Goal: Task Accomplishment & Management: Manage account settings

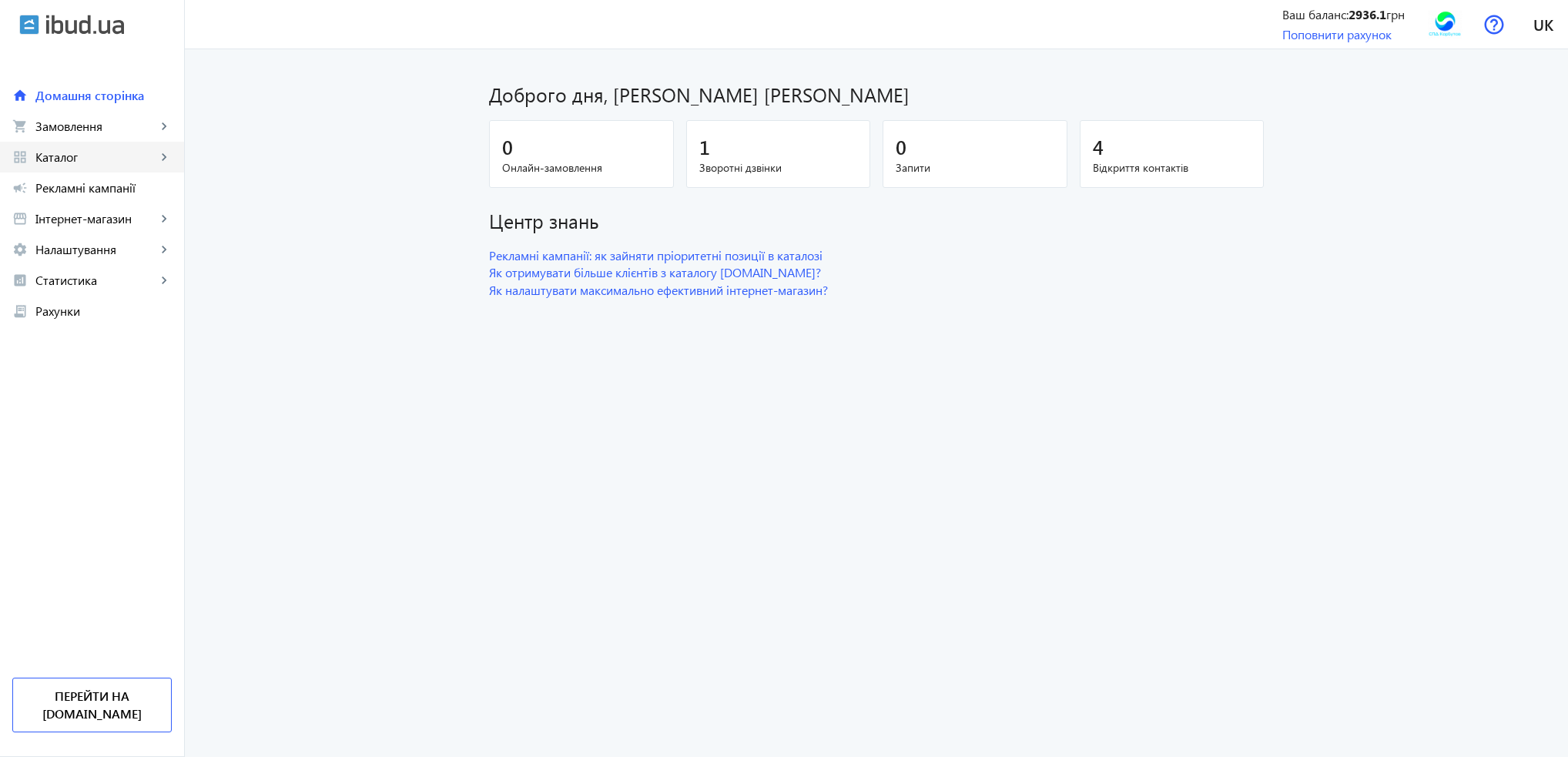
click at [64, 160] on span "Каталог" at bounding box center [96, 157] width 121 height 15
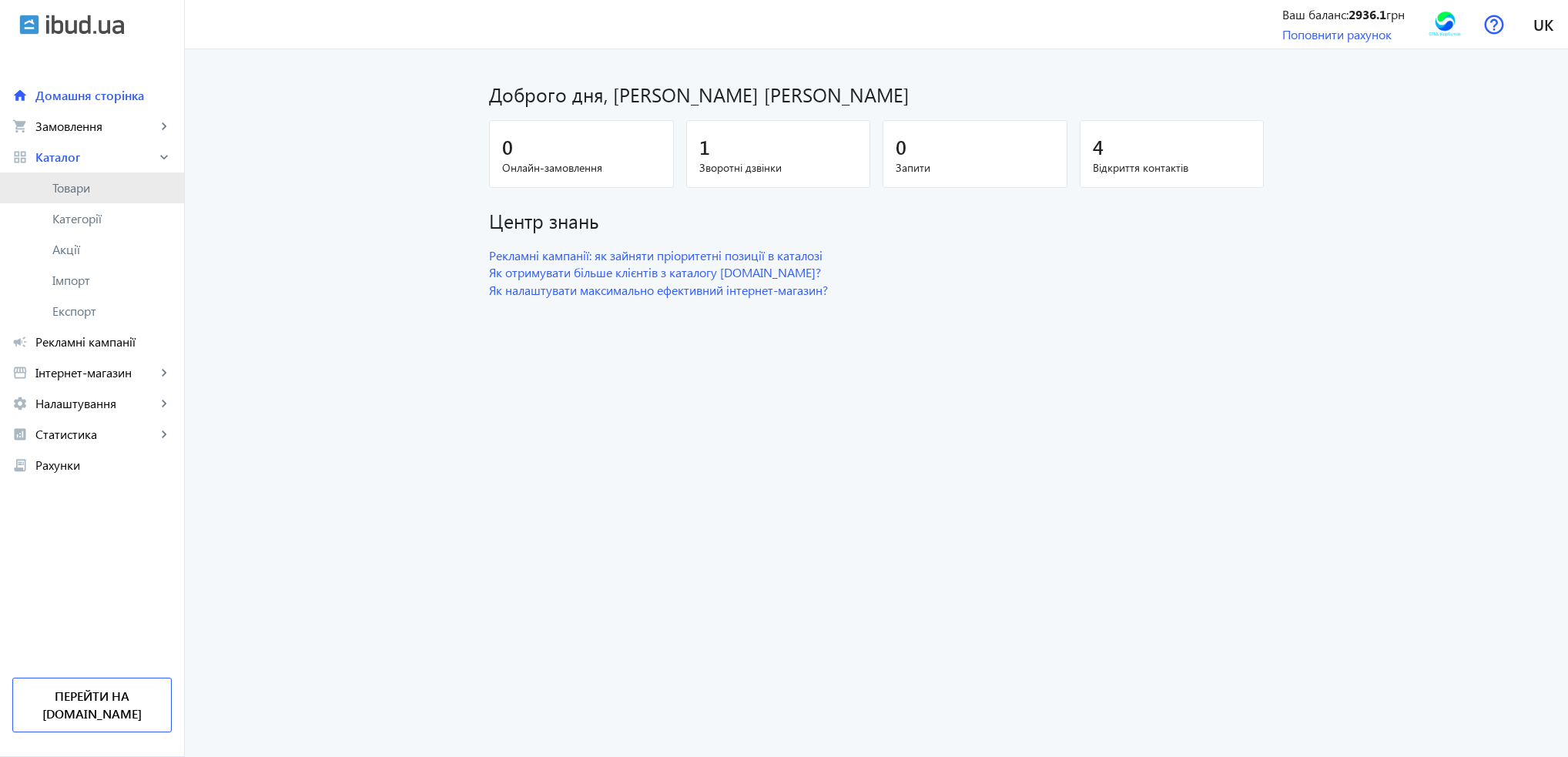
click at [75, 182] on span "Товари" at bounding box center [111, 188] width 119 height 15
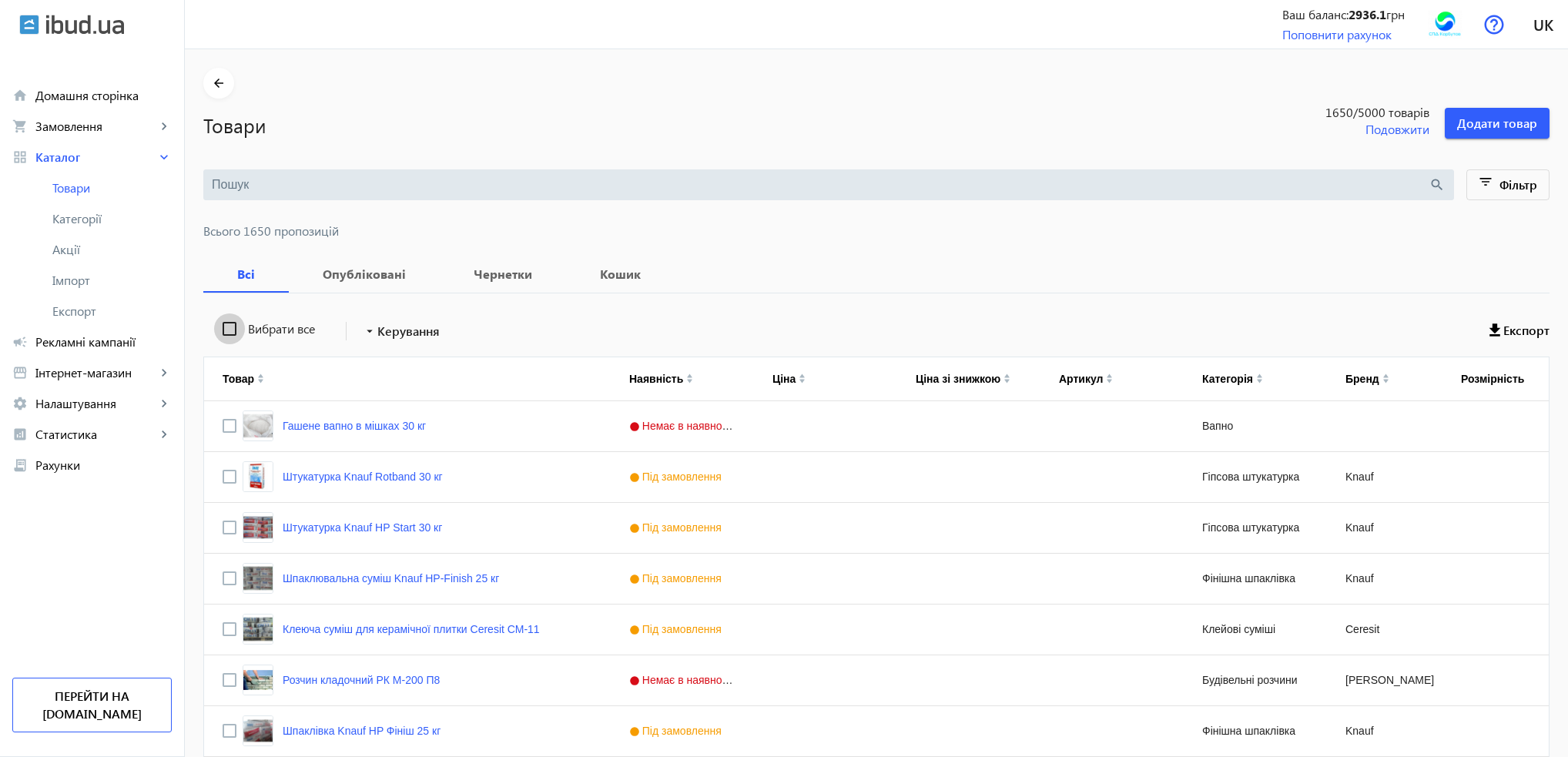
click at [222, 329] on input "Вибрати все" at bounding box center [230, 329] width 31 height 31
checkbox input "true"
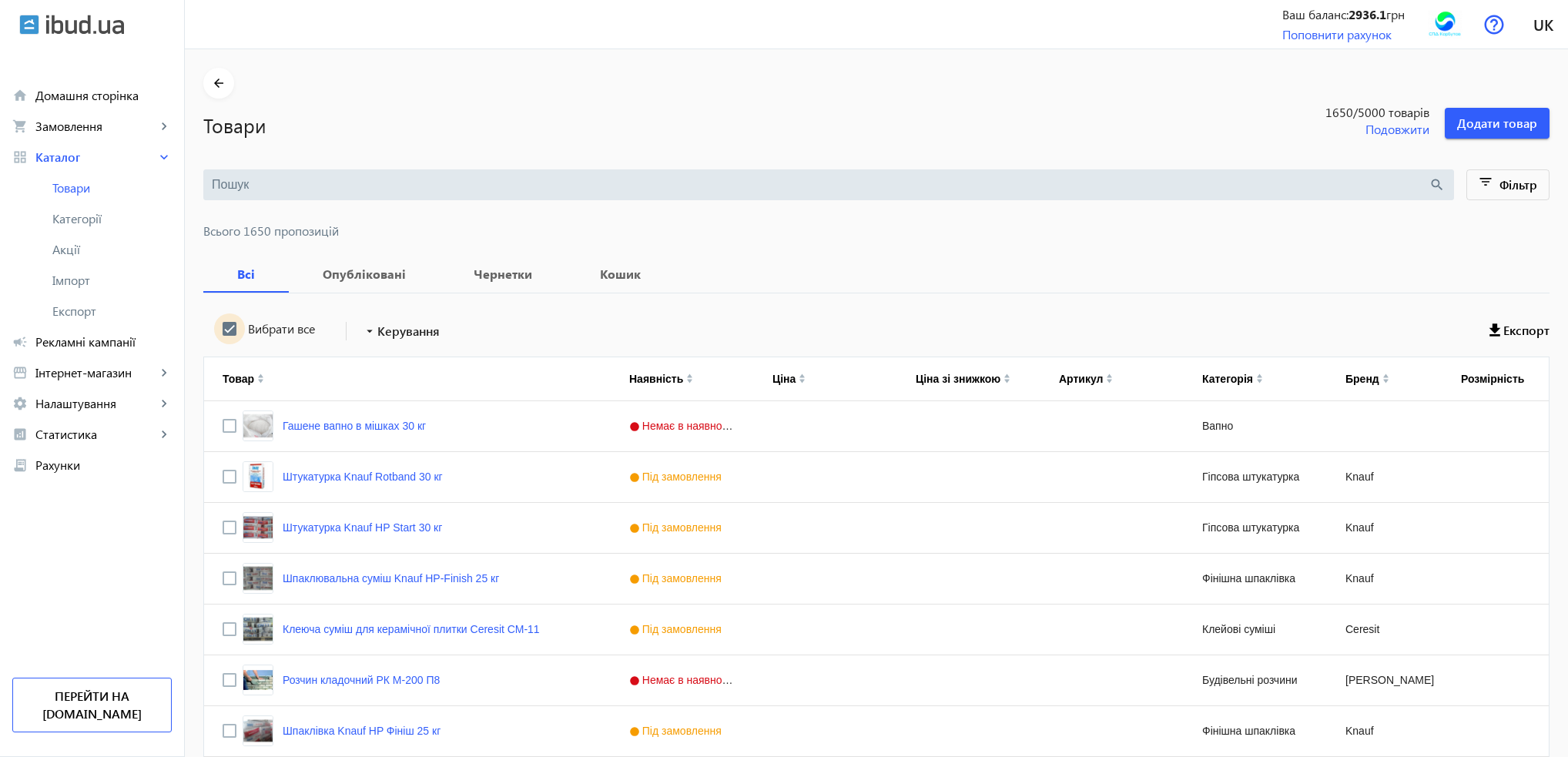
checkbox input "true"
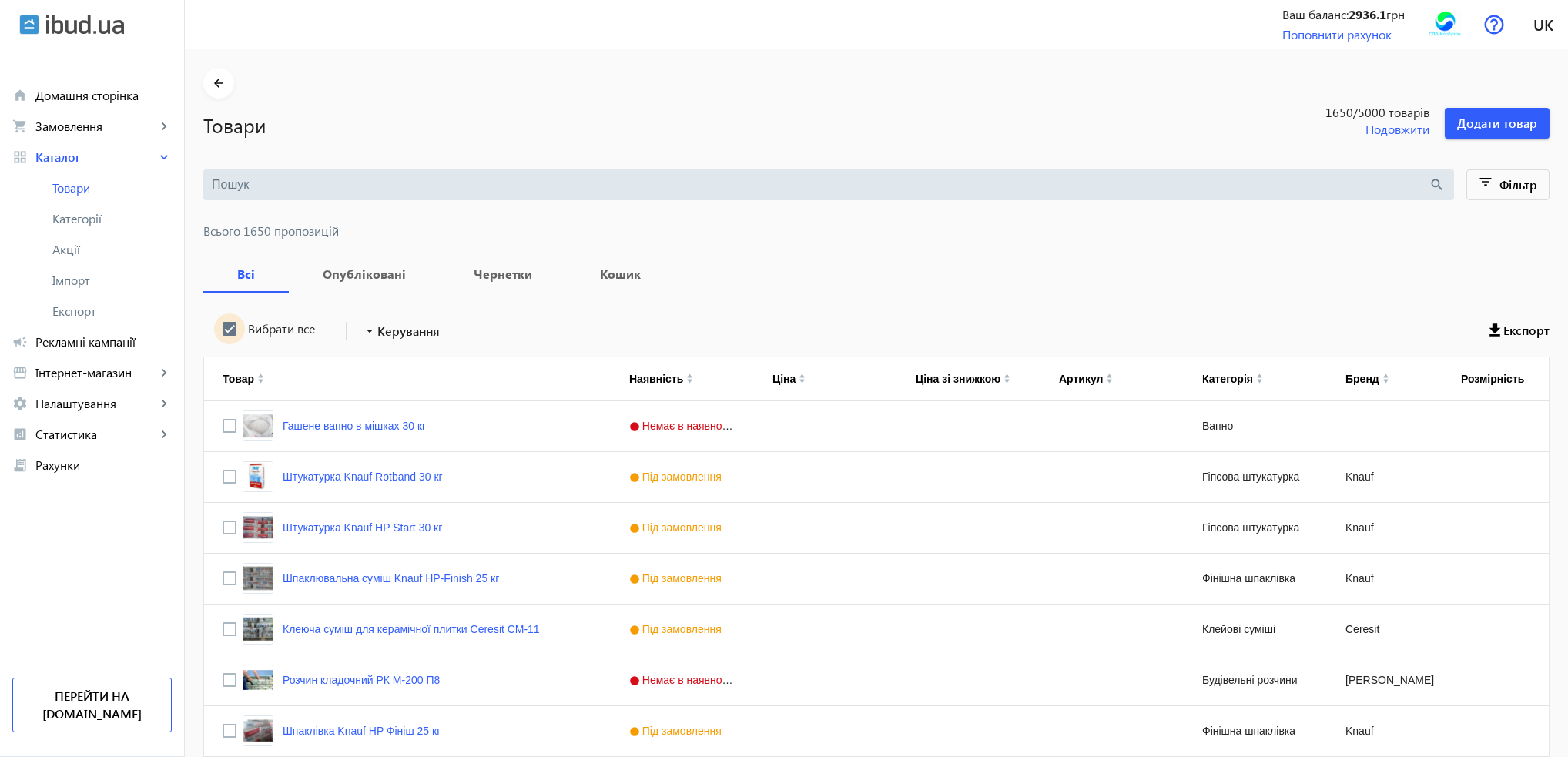
checkbox input "true"
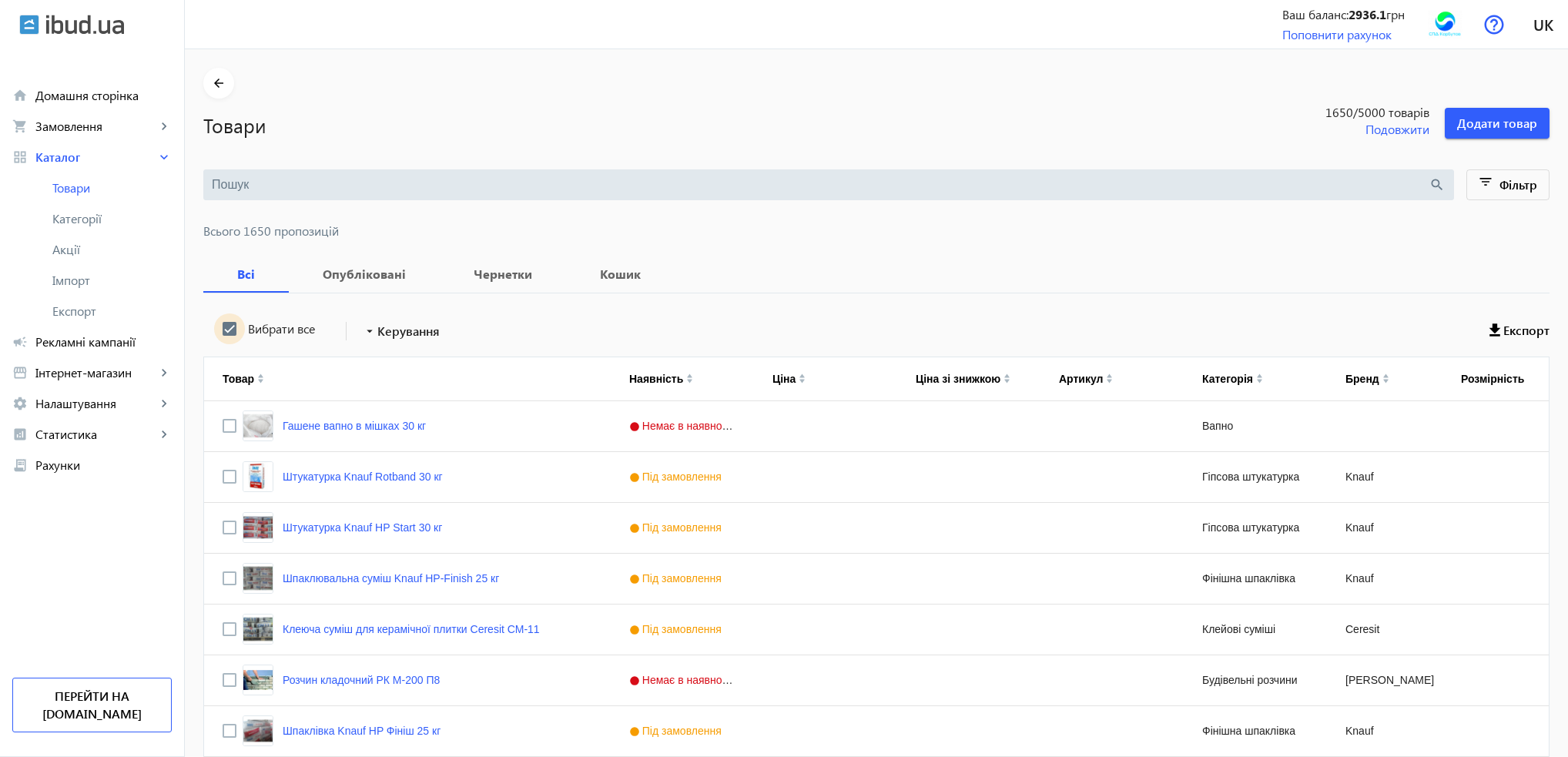
checkbox input "true"
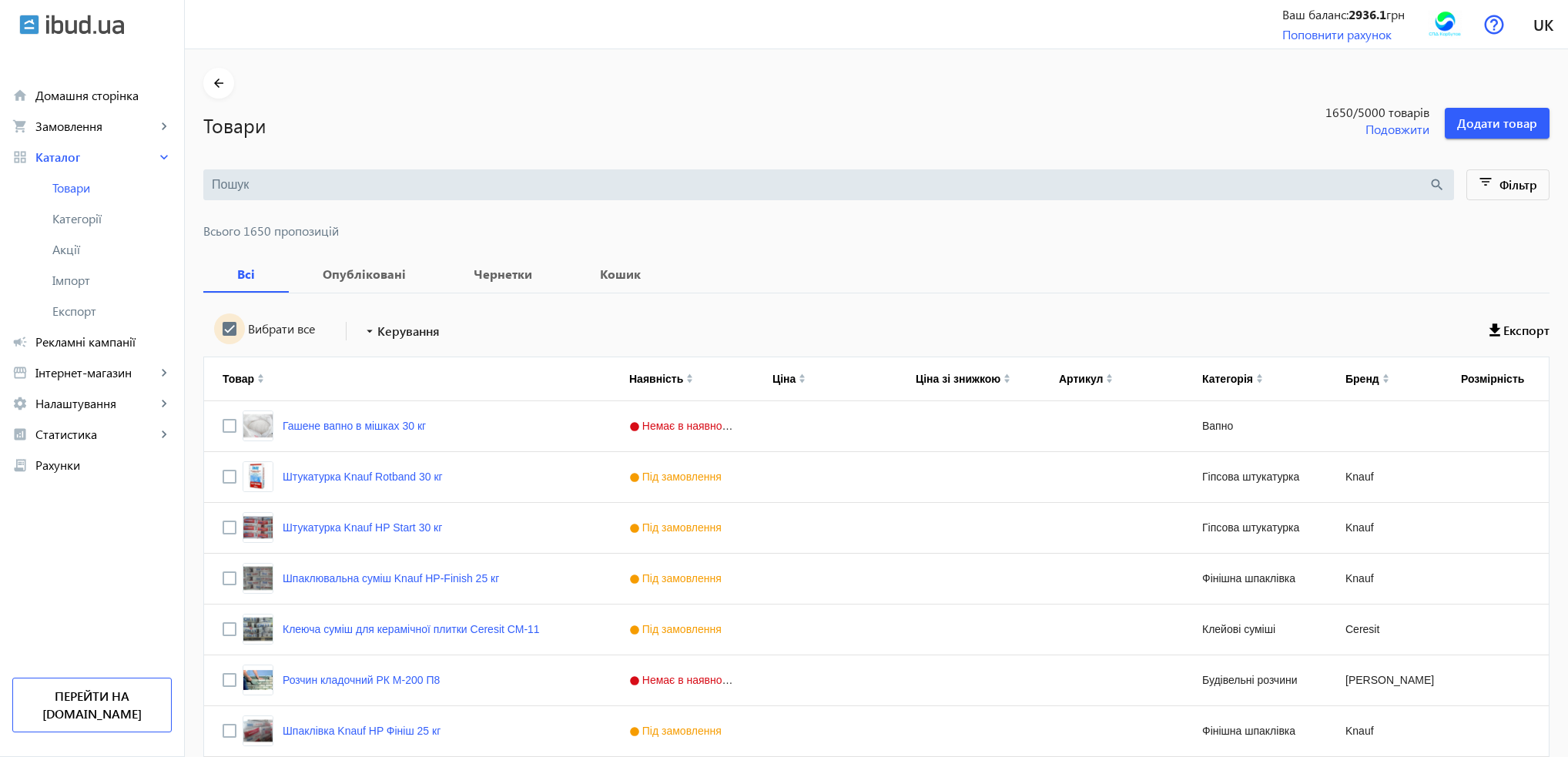
checkbox input "true"
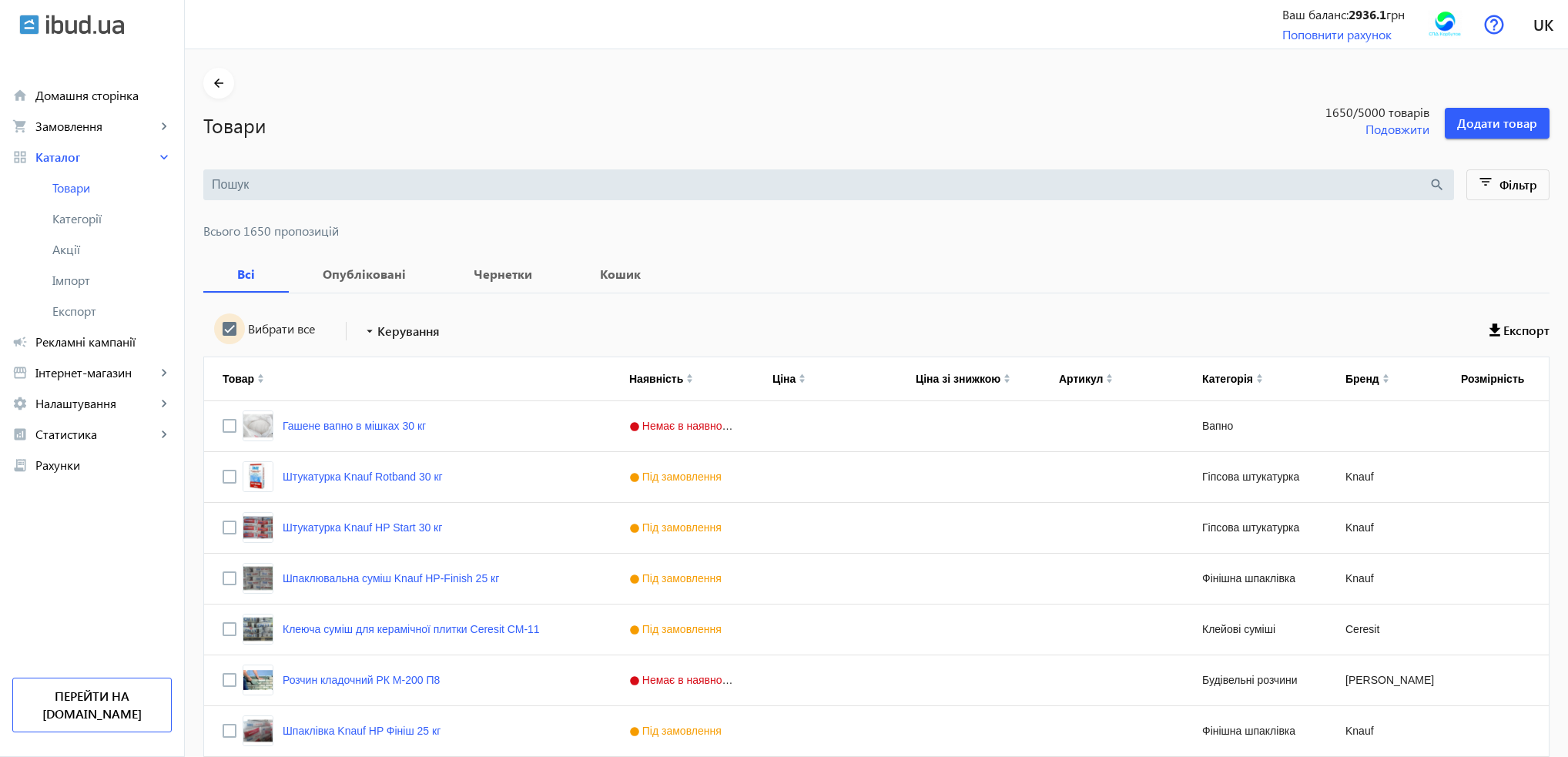
checkbox input "true"
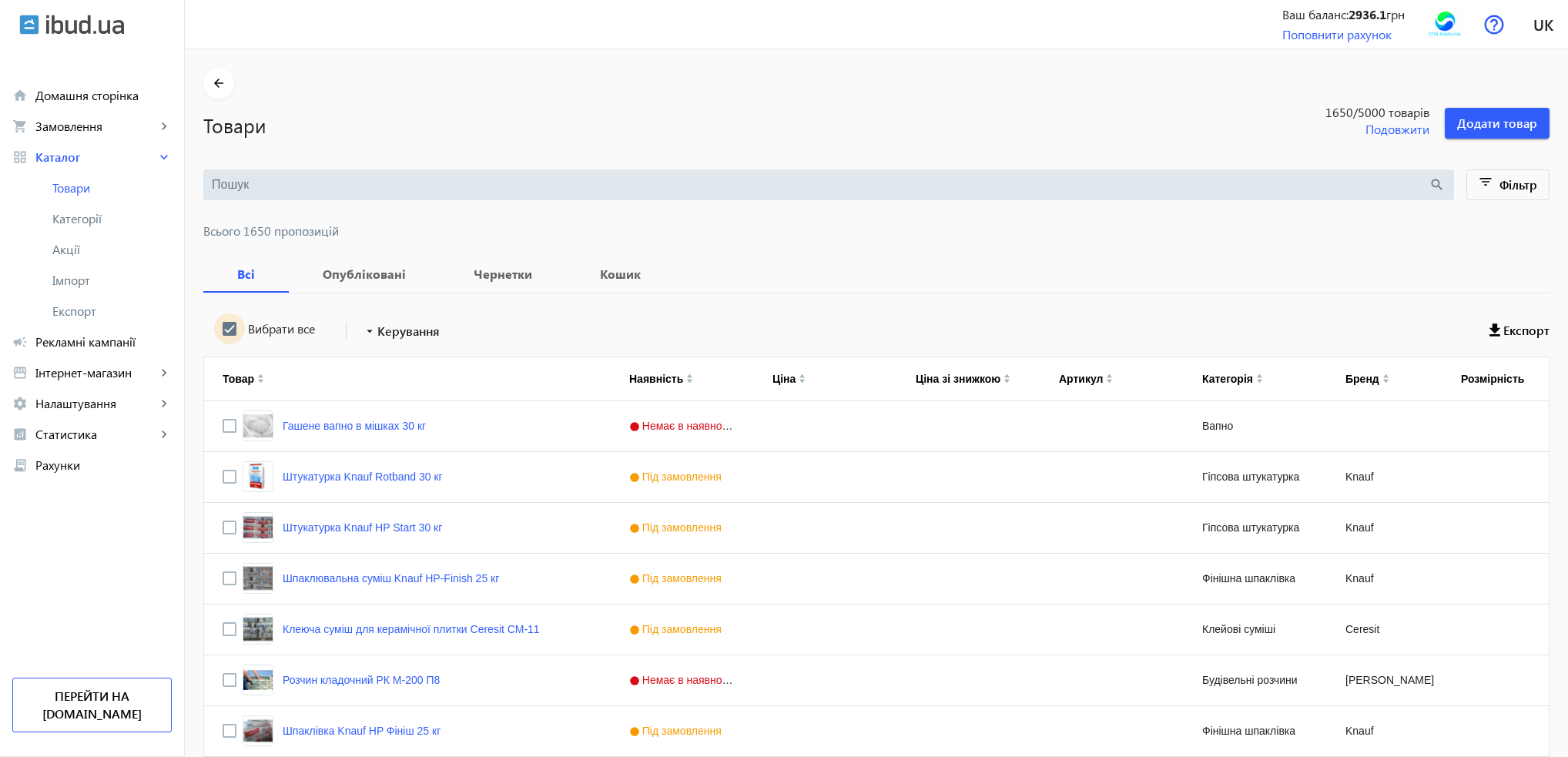
checkbox input "true"
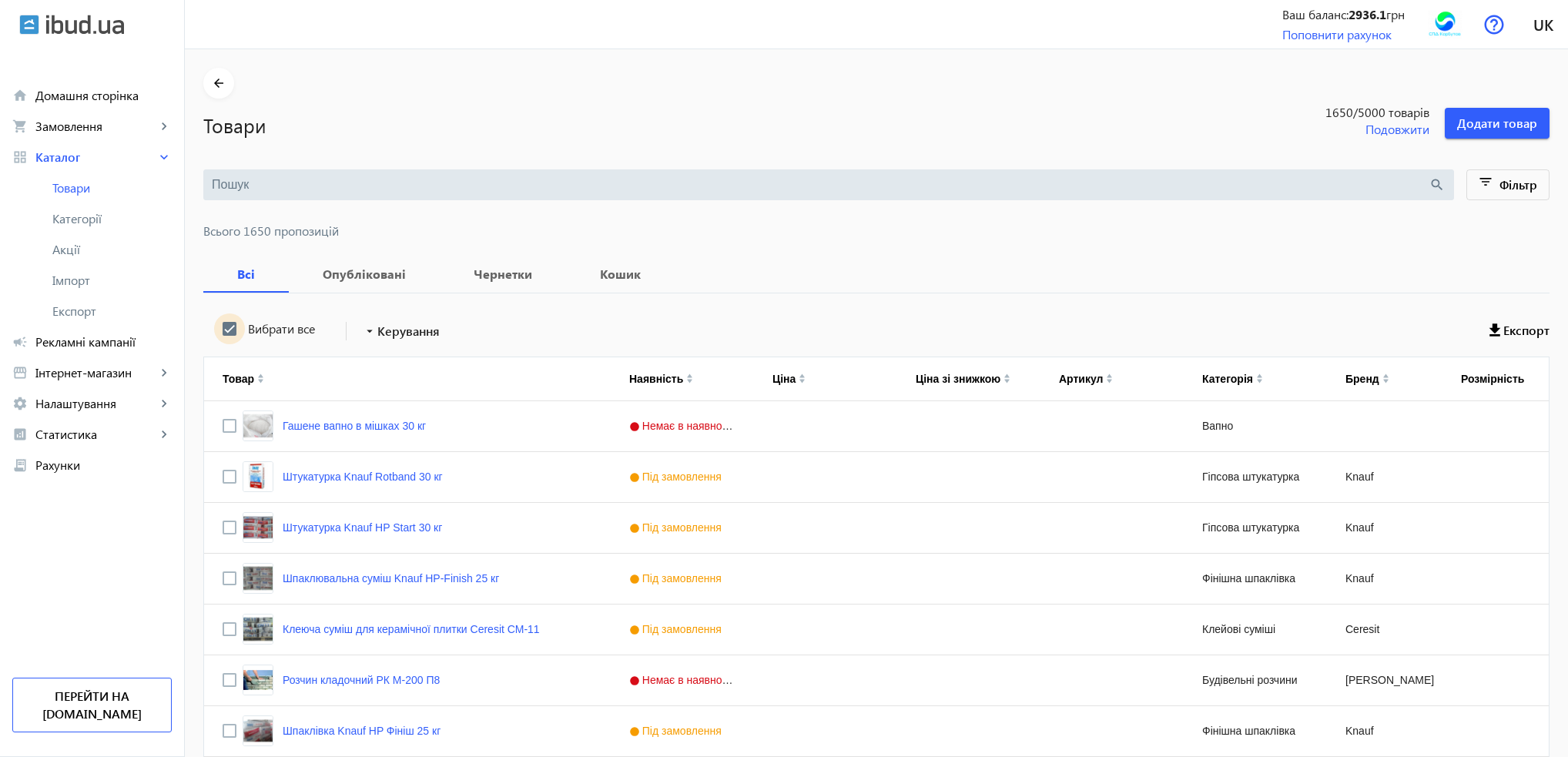
checkbox input "true"
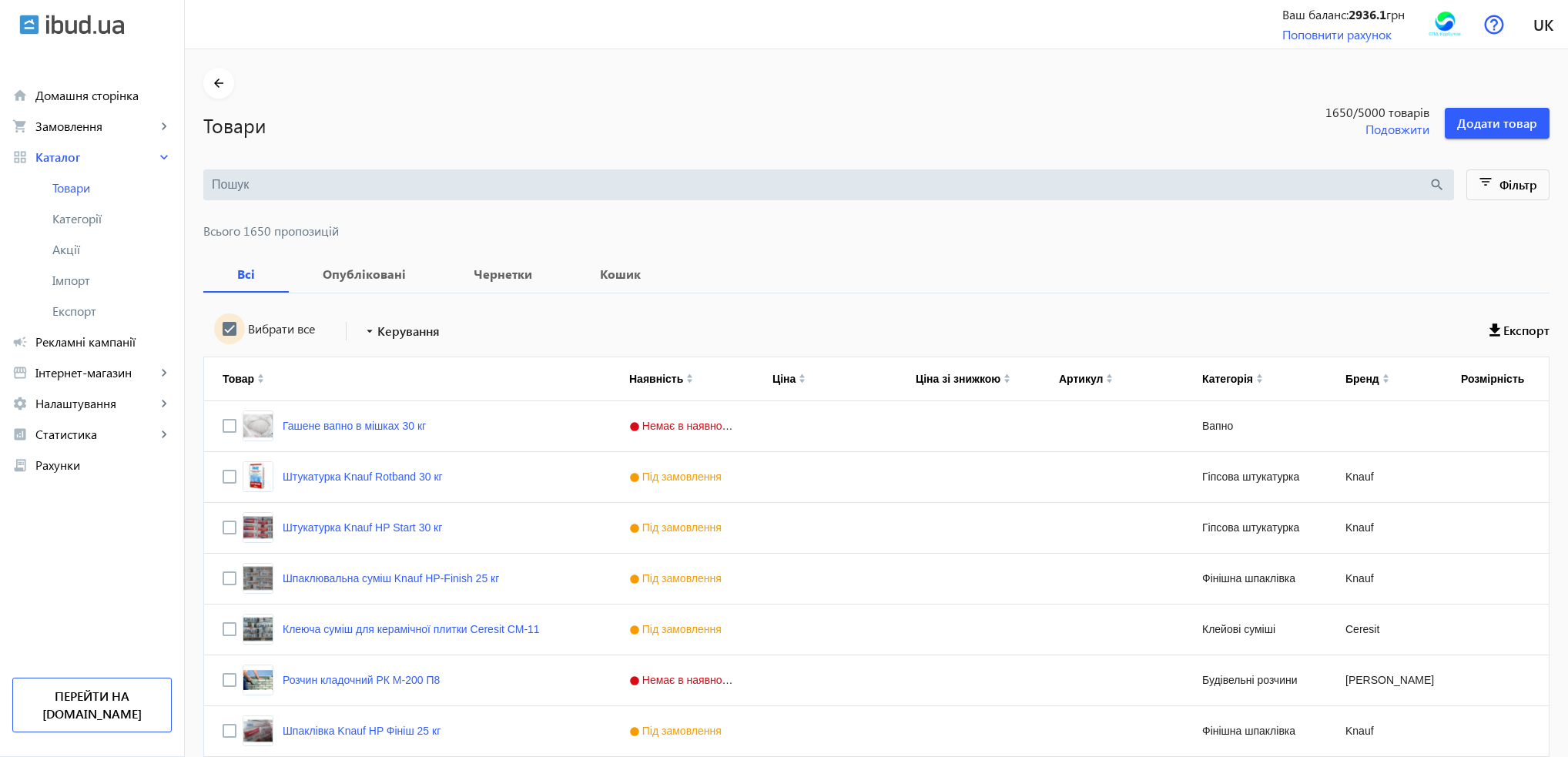
checkbox input "true"
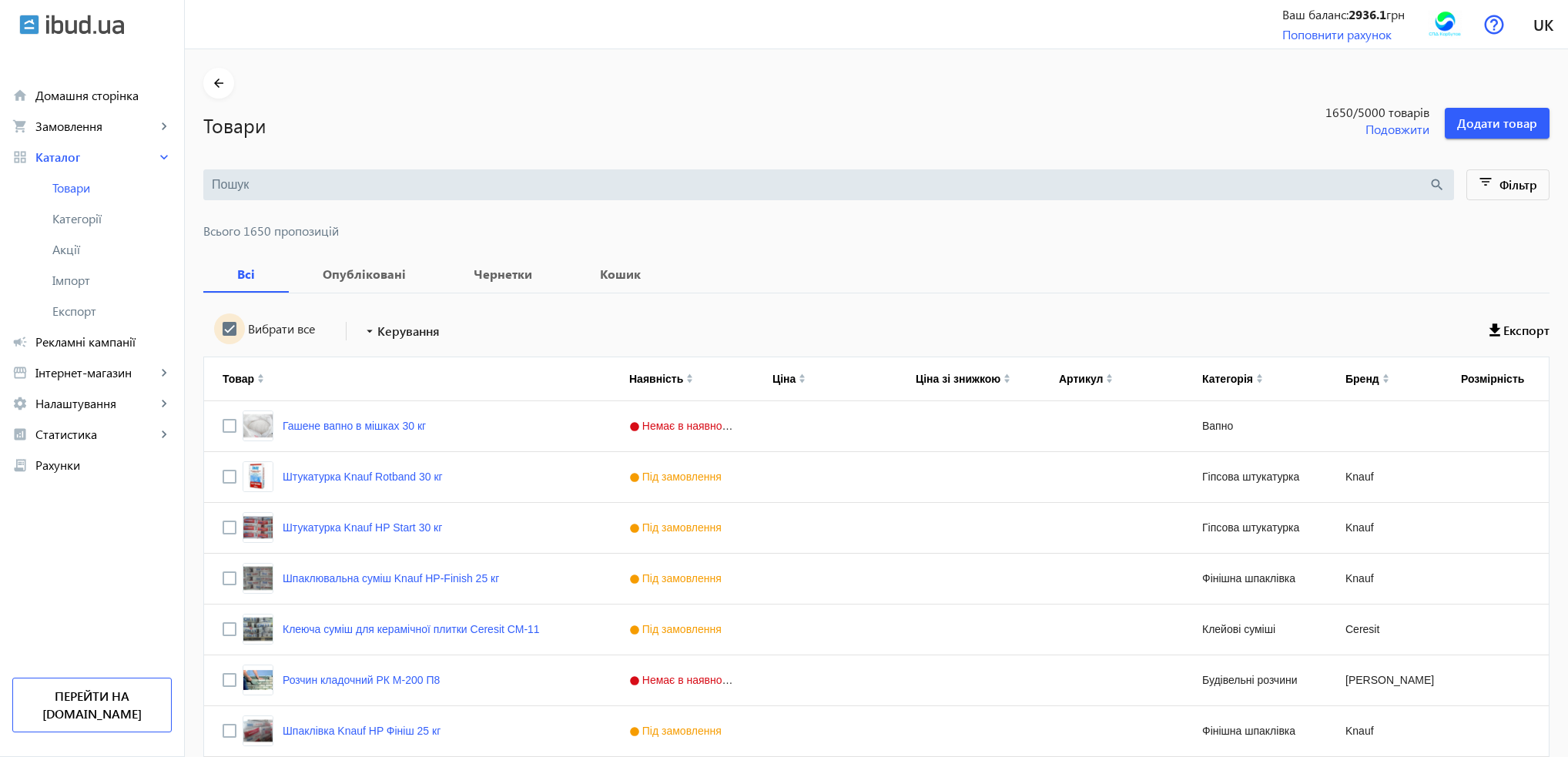
checkbox input "true"
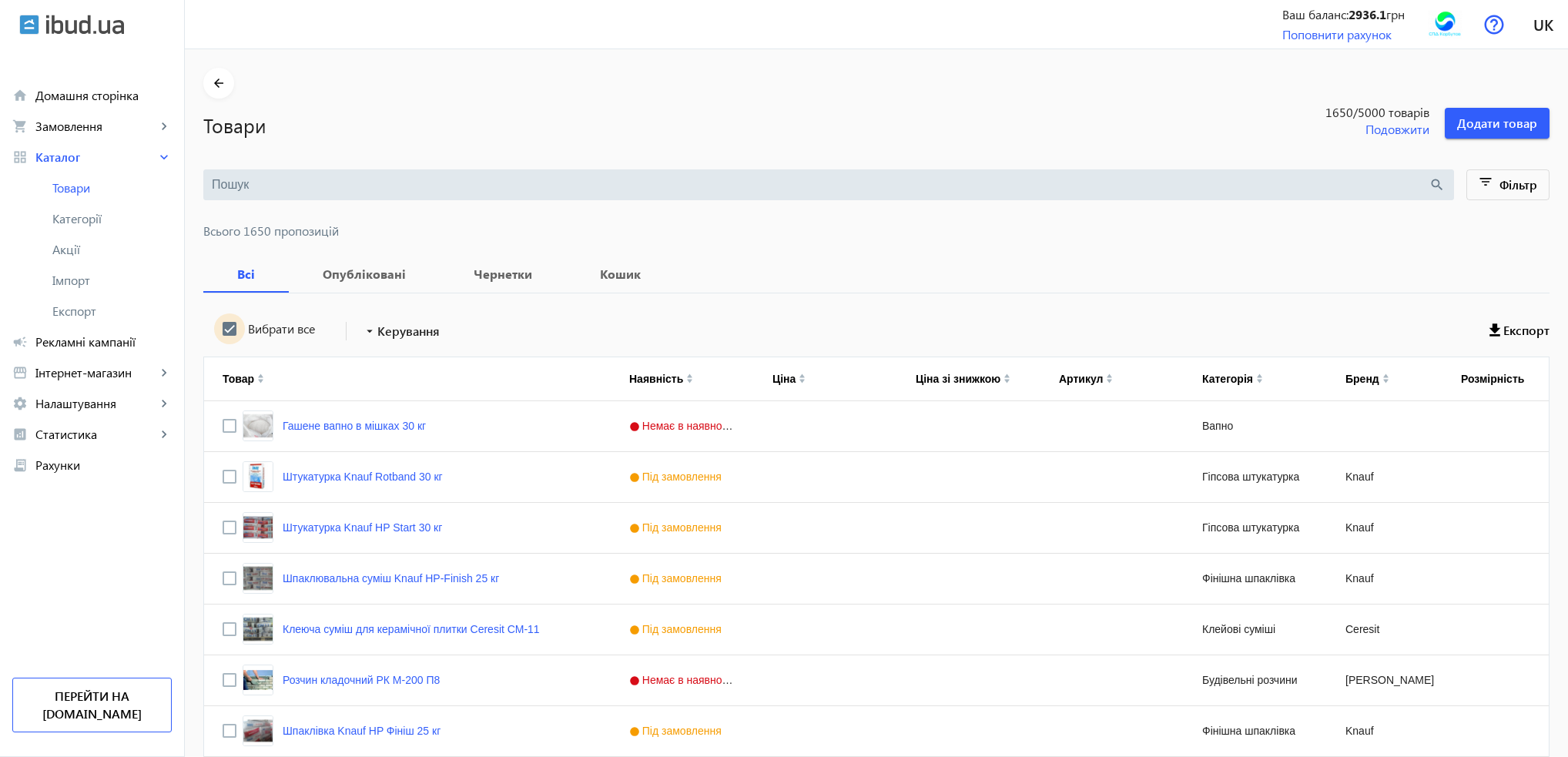
checkbox input "true"
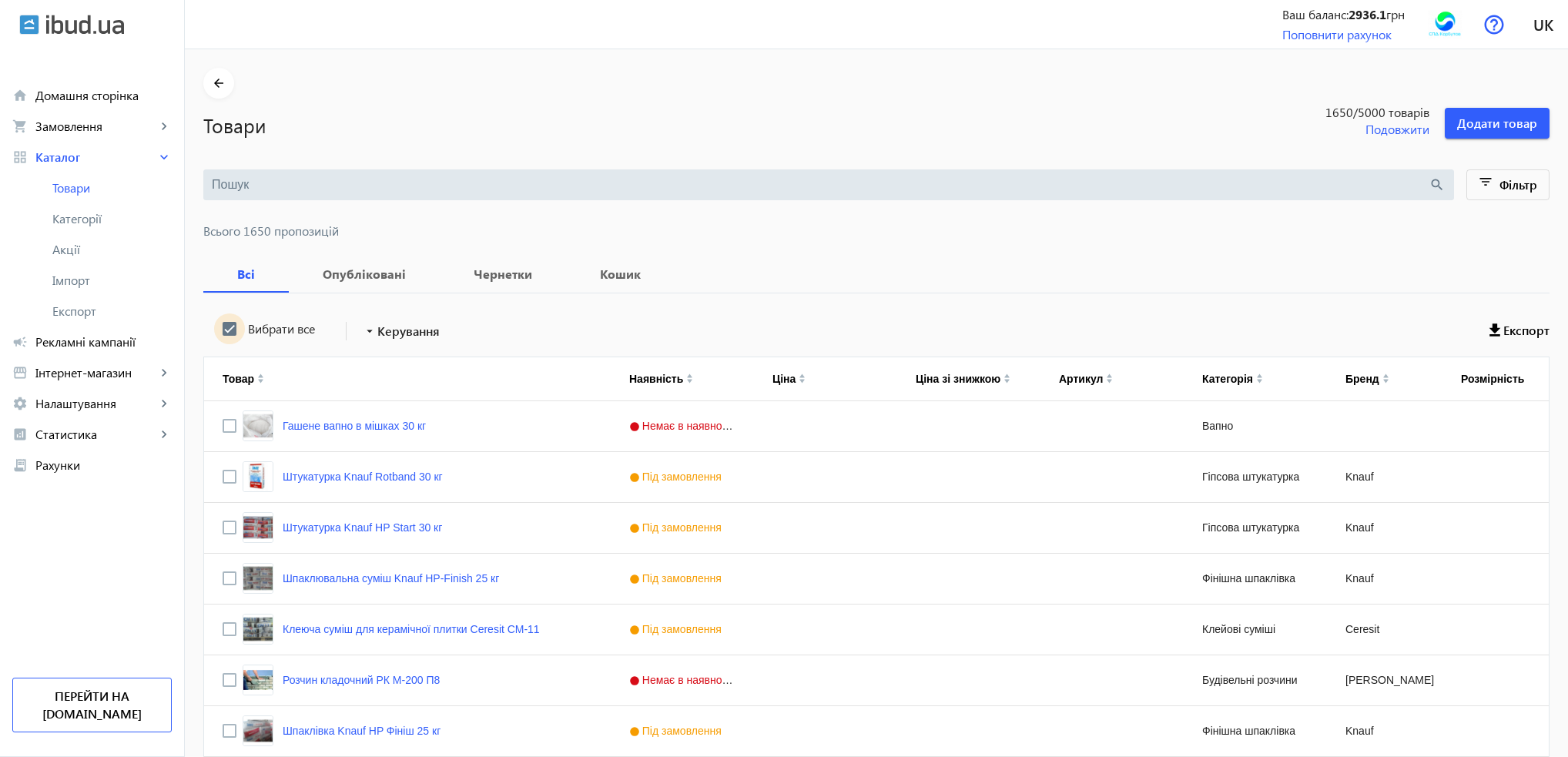
checkbox input "true"
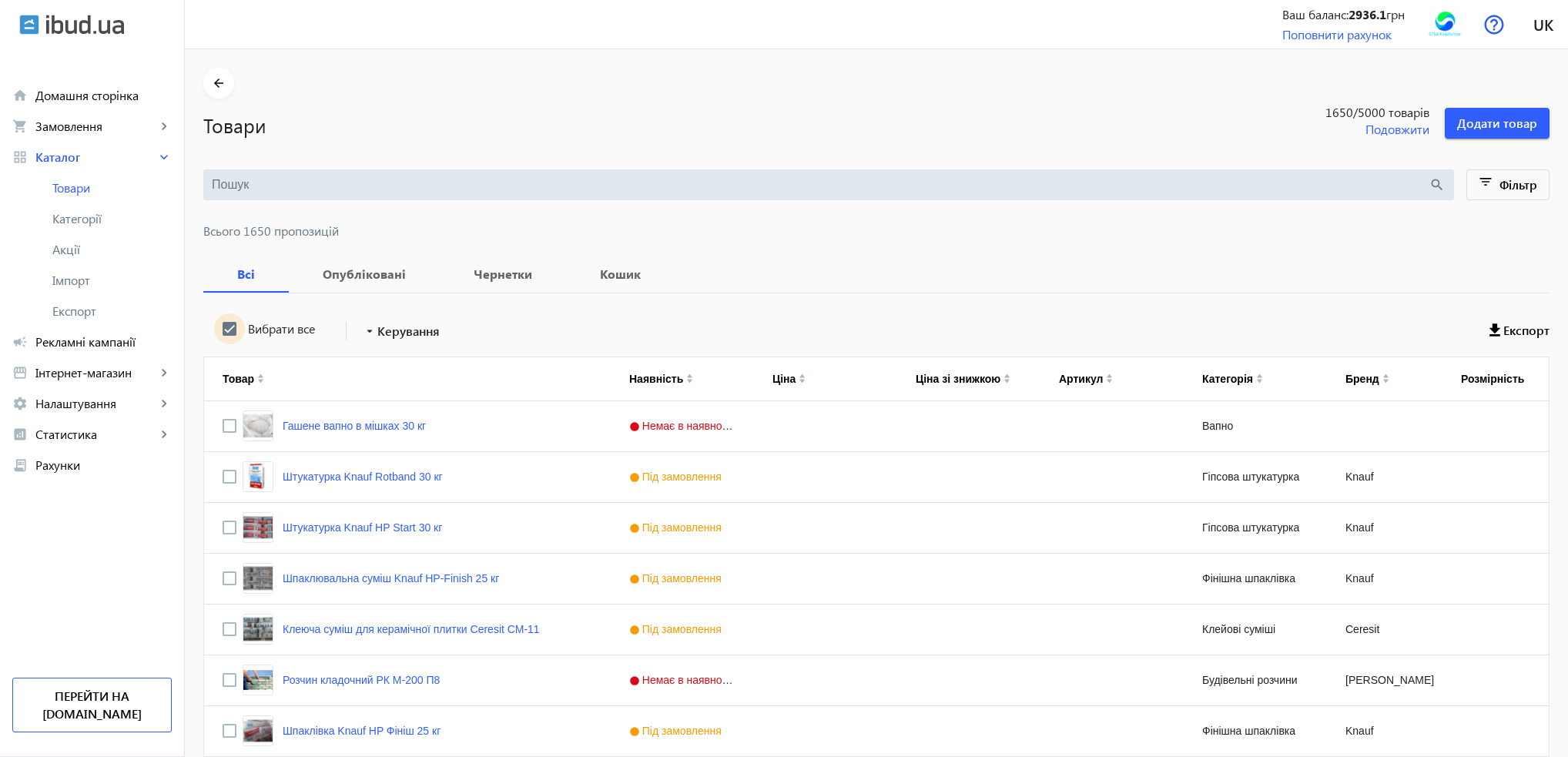
checkbox input "true"
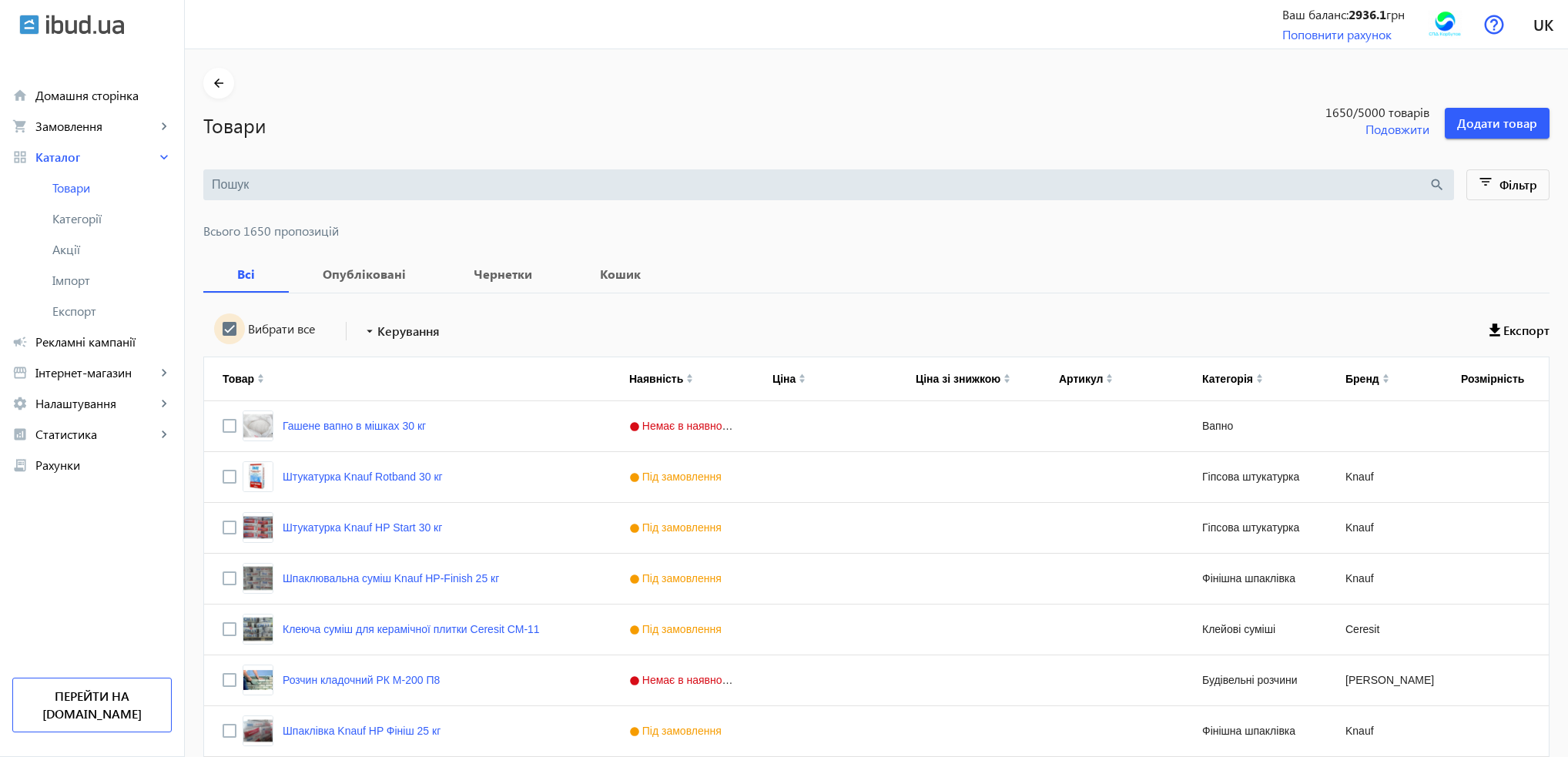
checkbox input "true"
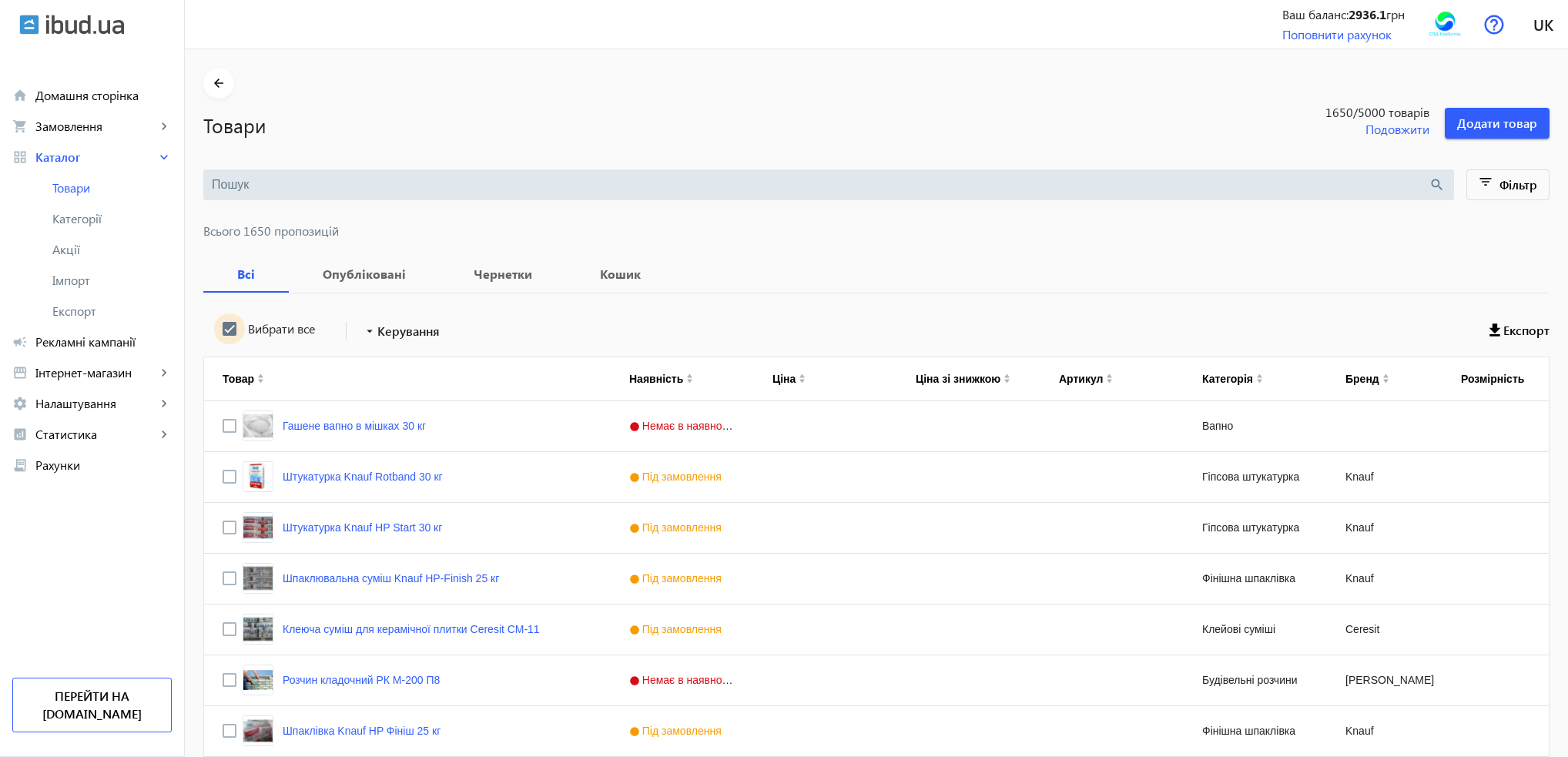
checkbox input "true"
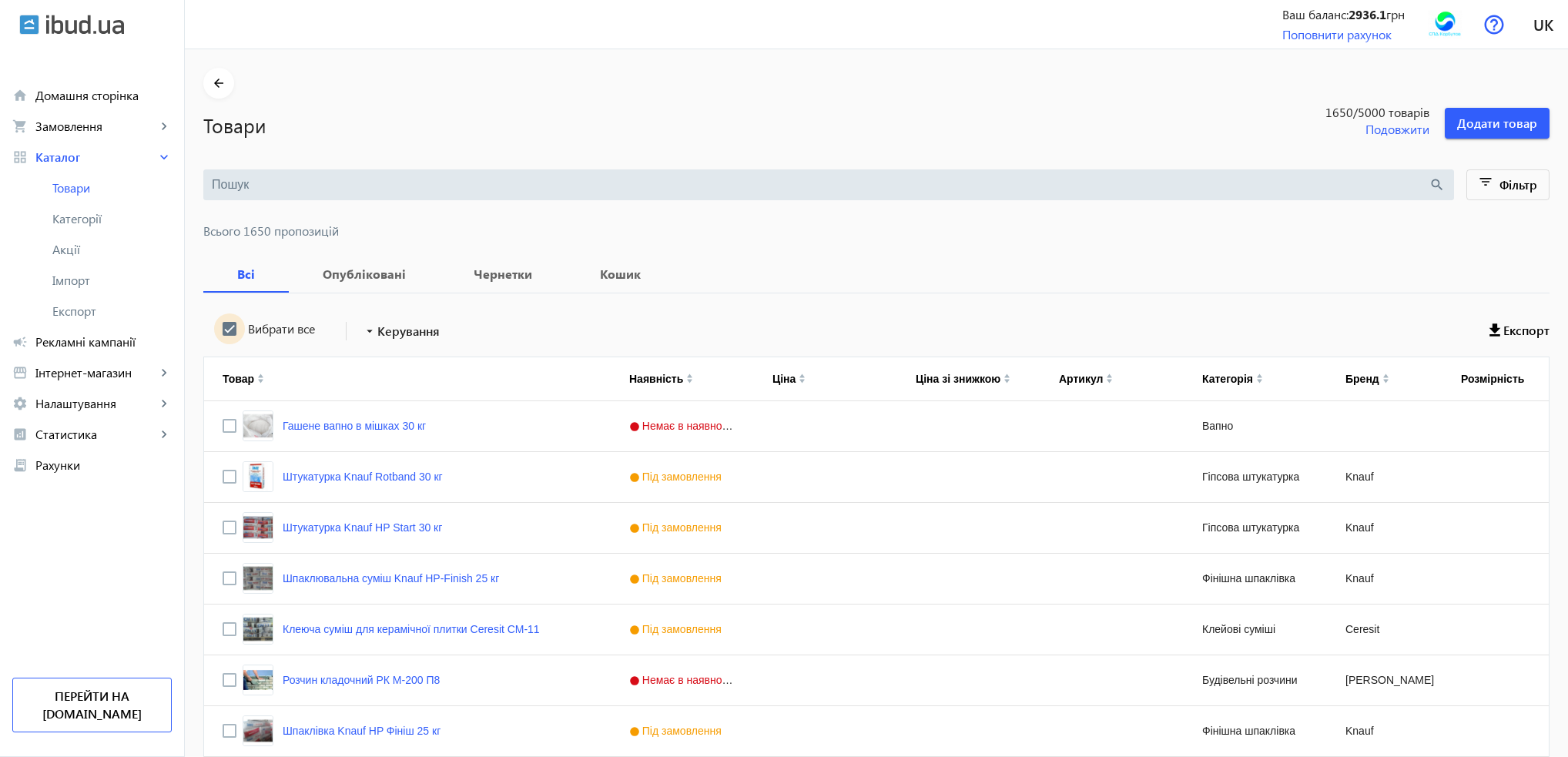
checkbox input "true"
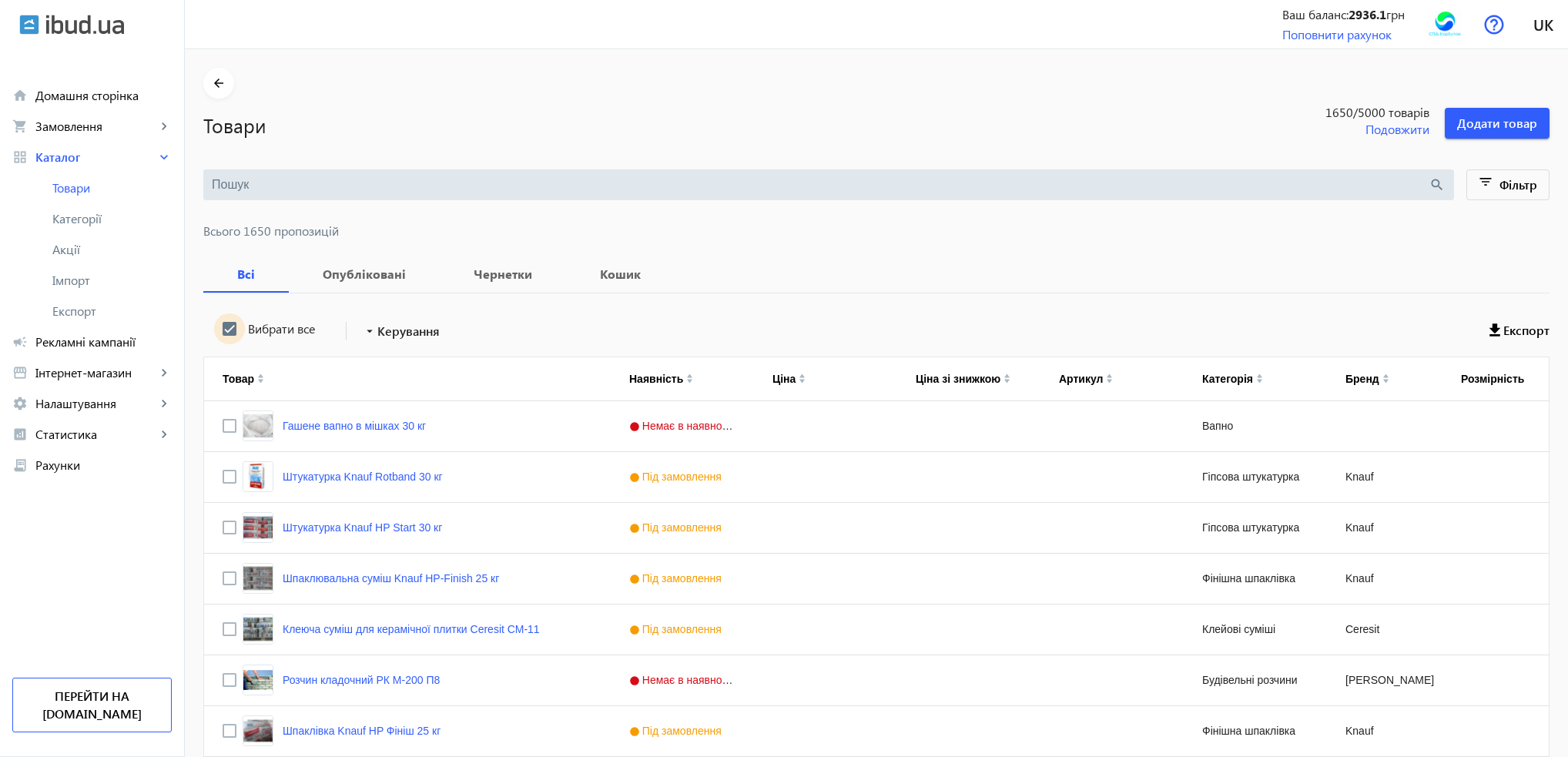
checkbox input "true"
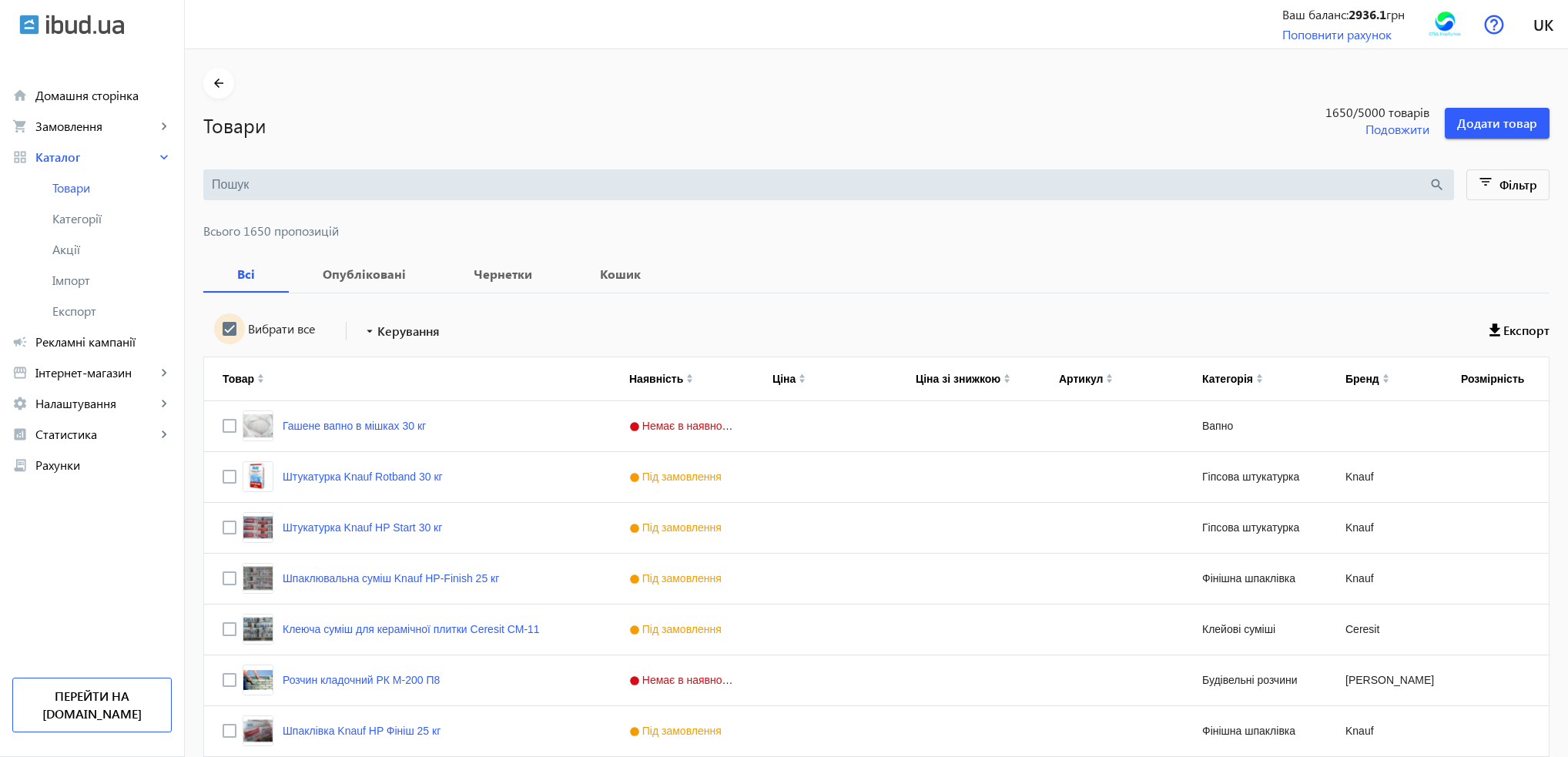
checkbox input "true"
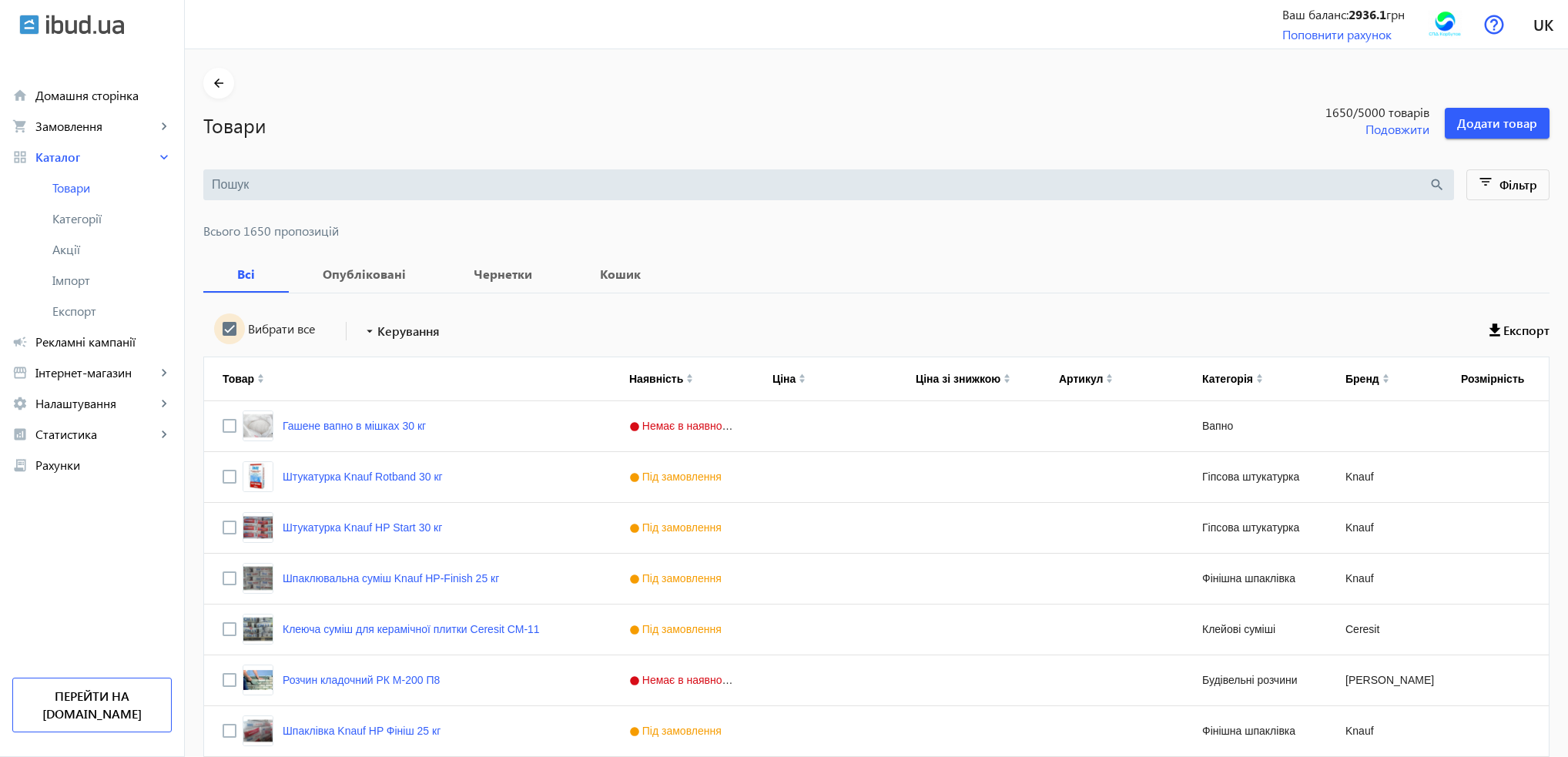
checkbox input "true"
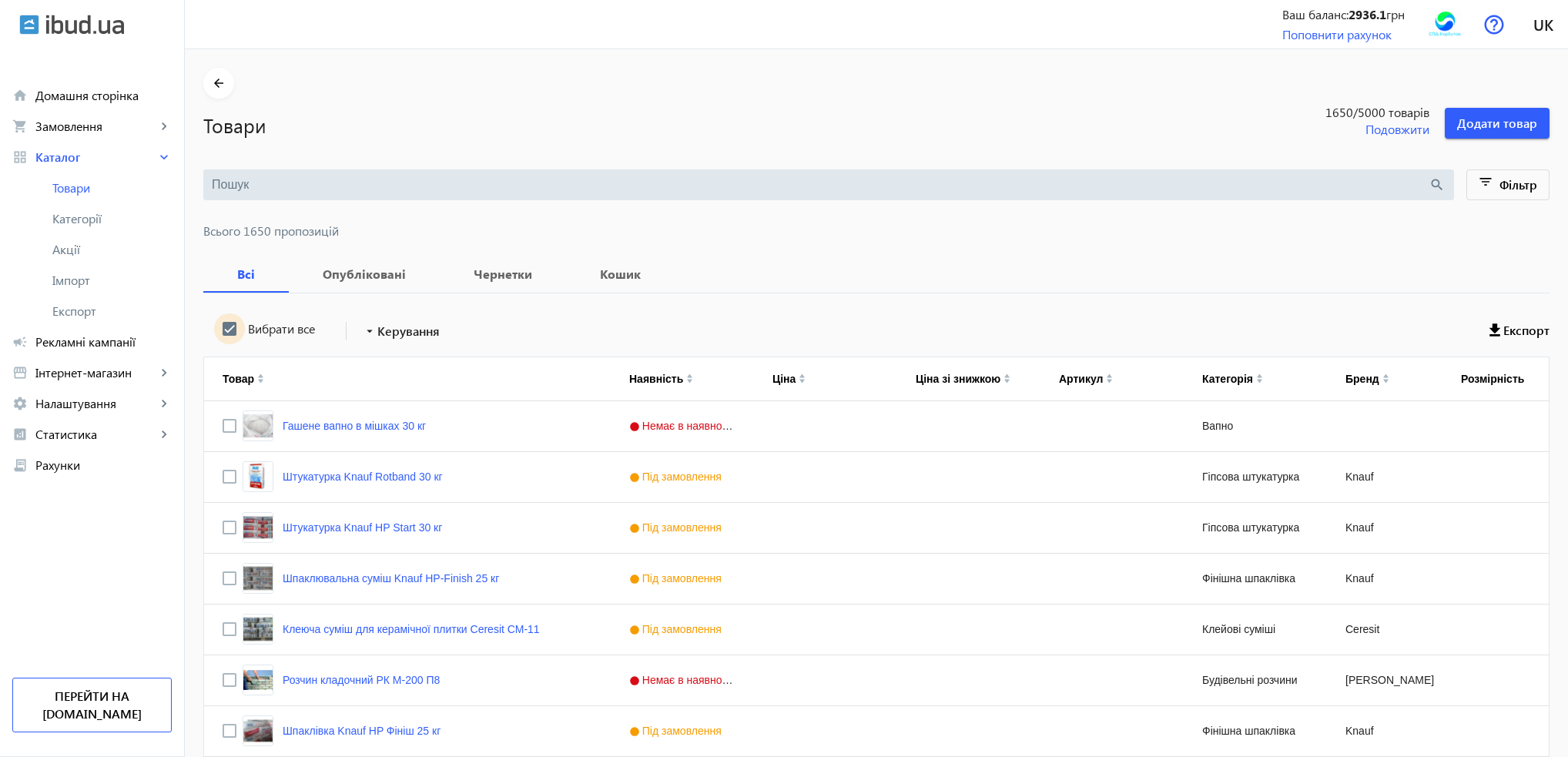
checkbox input "true"
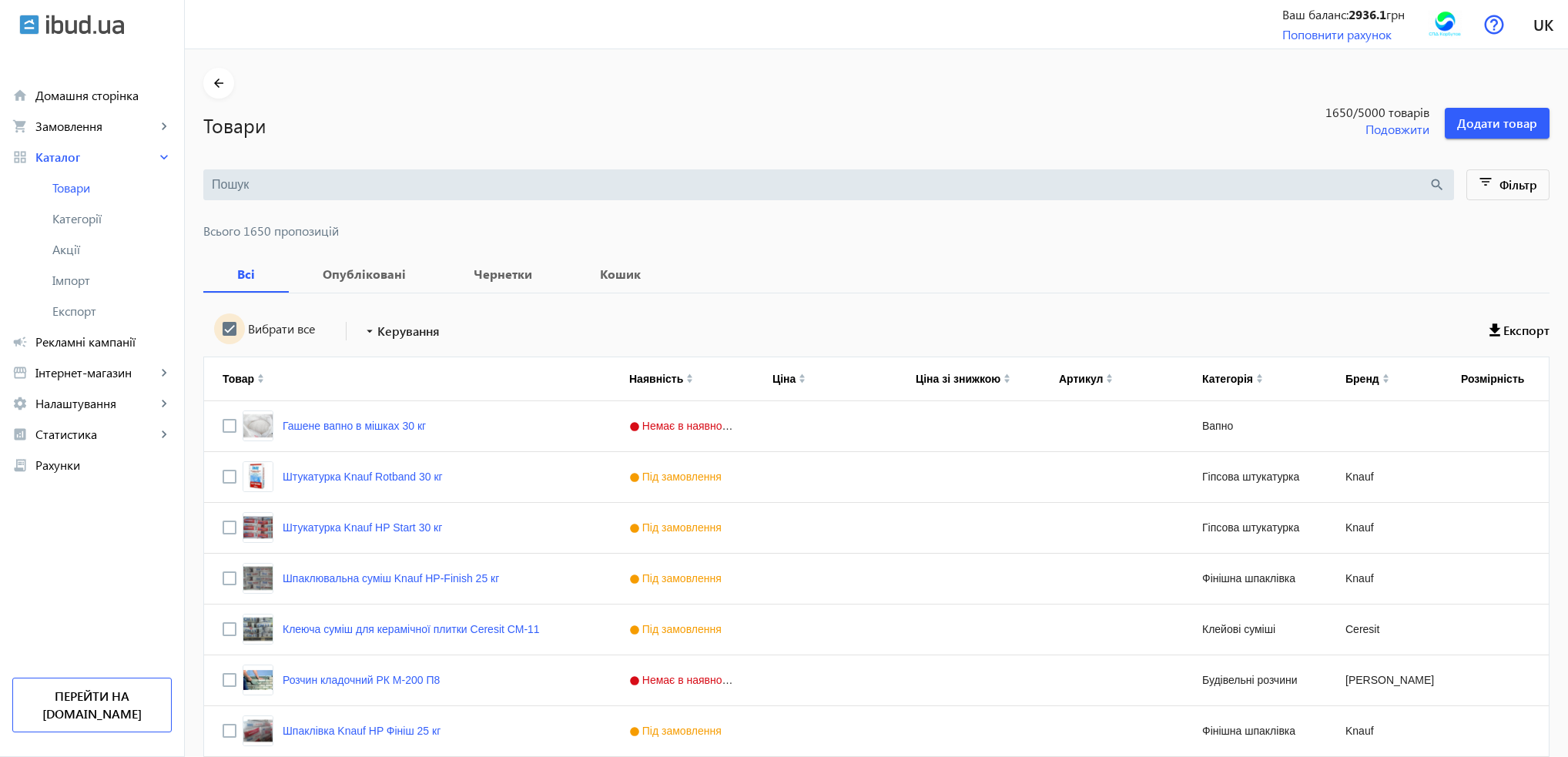
checkbox input "true"
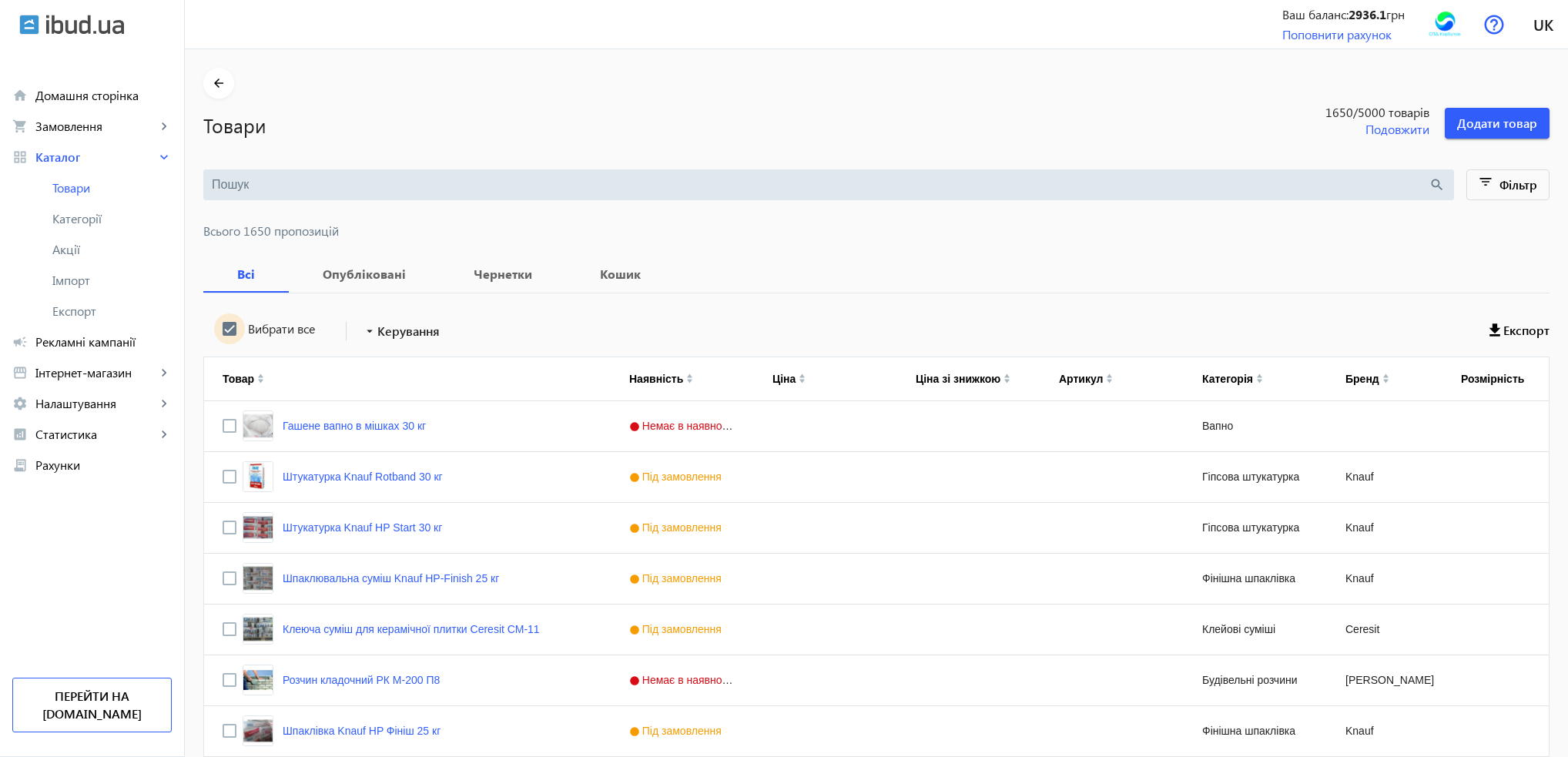
checkbox input "true"
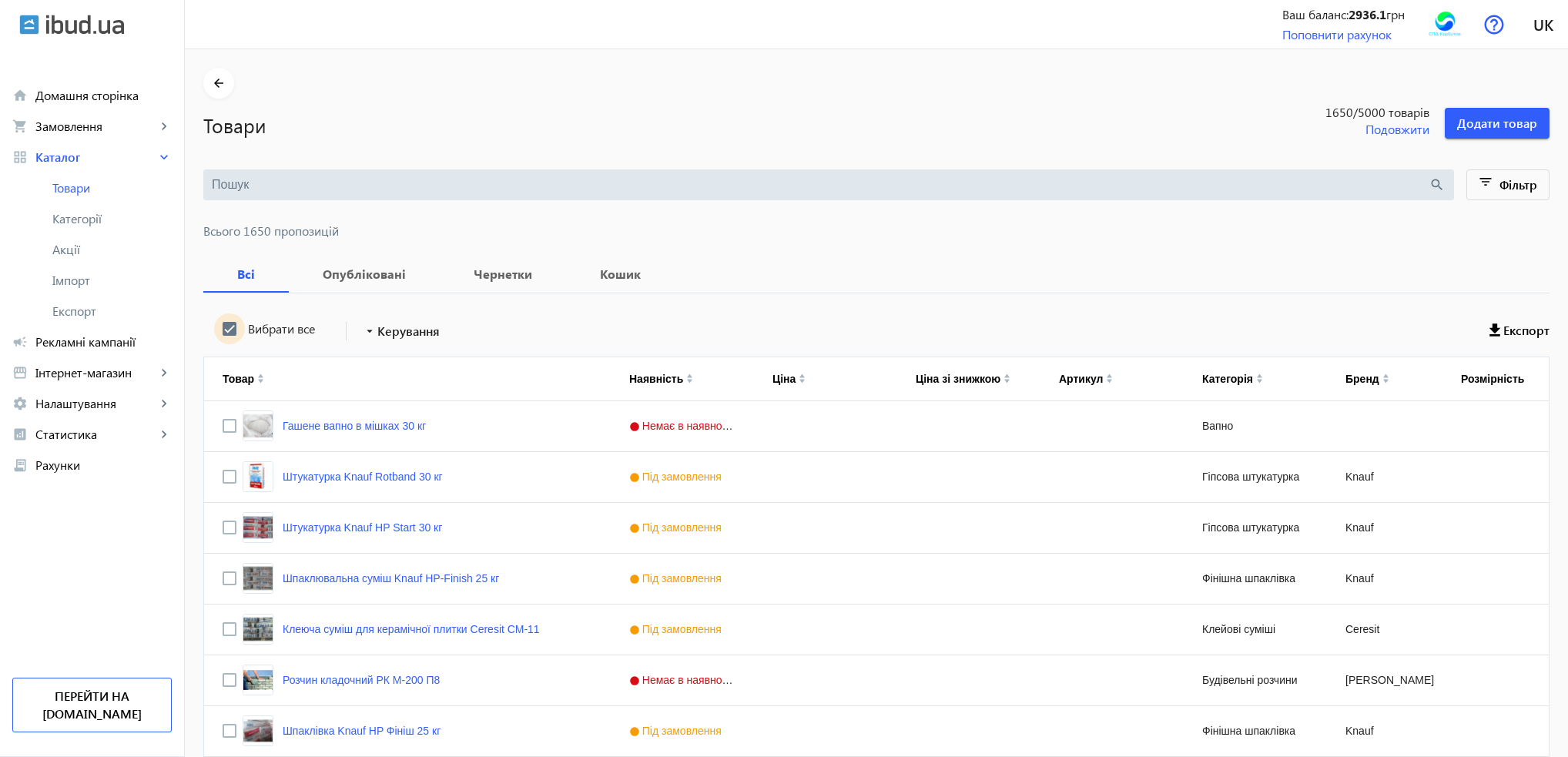
checkbox input "true"
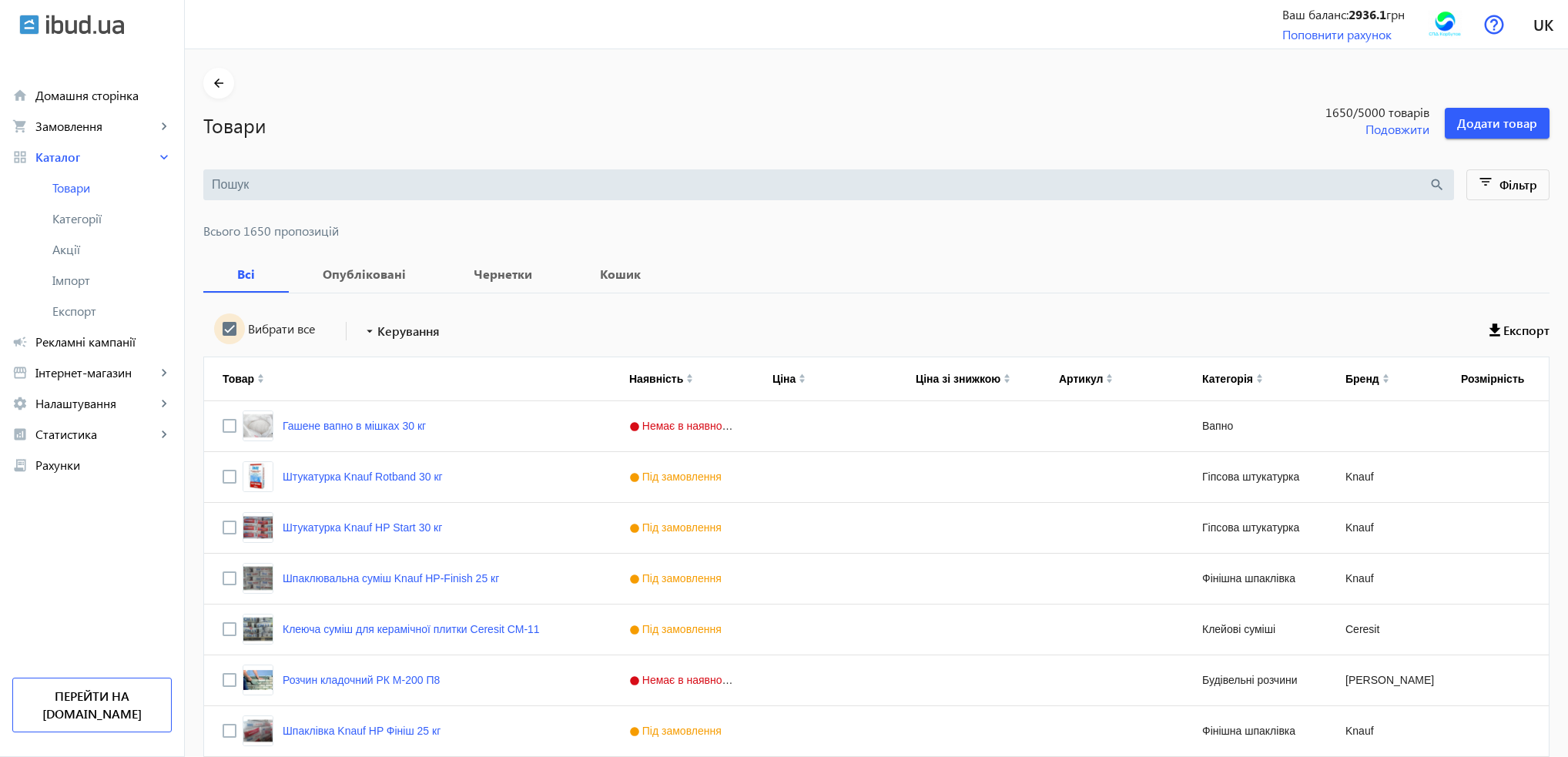
checkbox input "true"
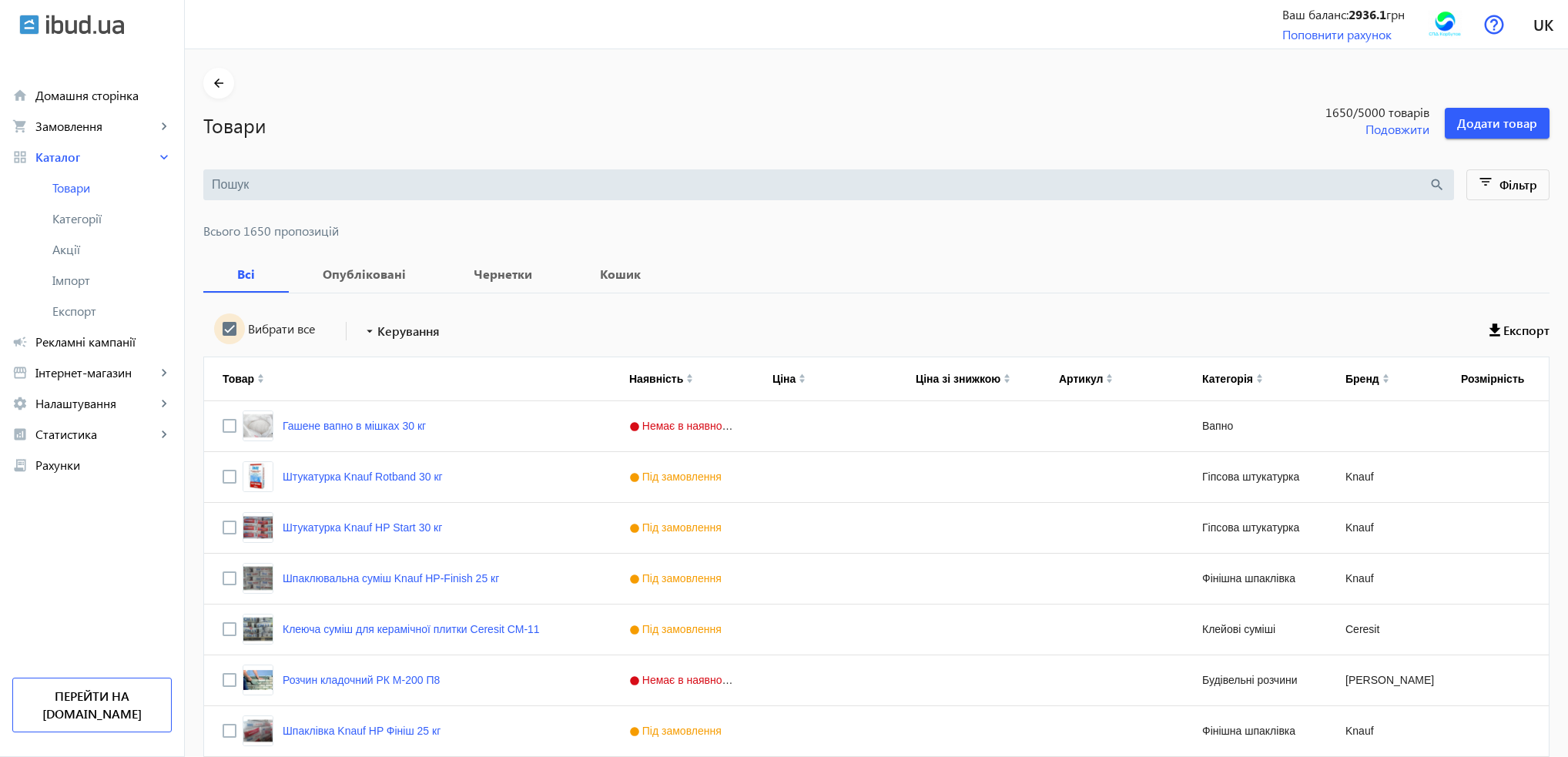
checkbox input "true"
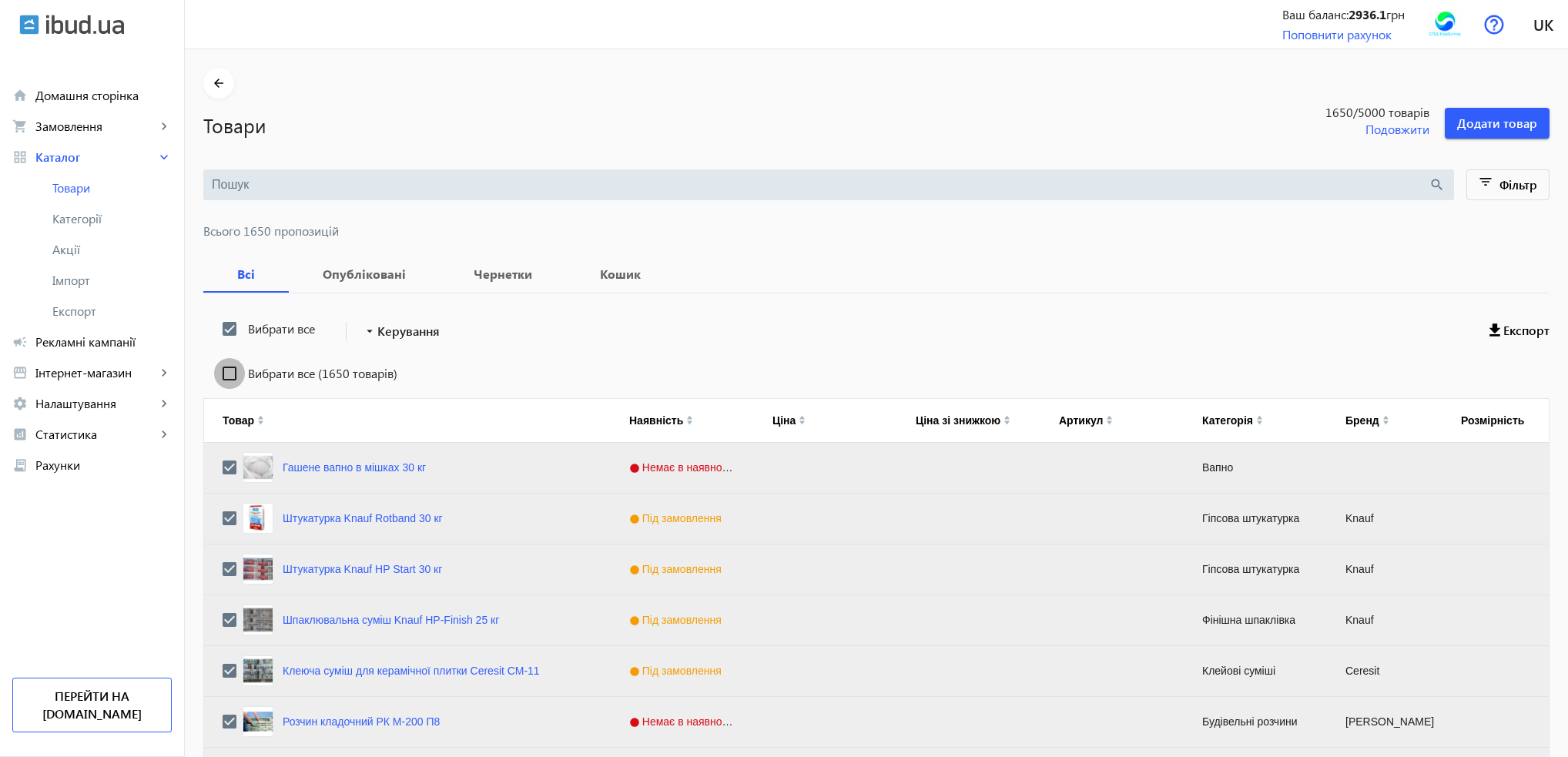
click at [221, 369] on input "Вибрати все (1650 товарів)" at bounding box center [230, 374] width 31 height 31
checkbox input "true"
click at [362, 329] on mat-icon "arrow_drop_down" at bounding box center [370, 331] width 15 height 15
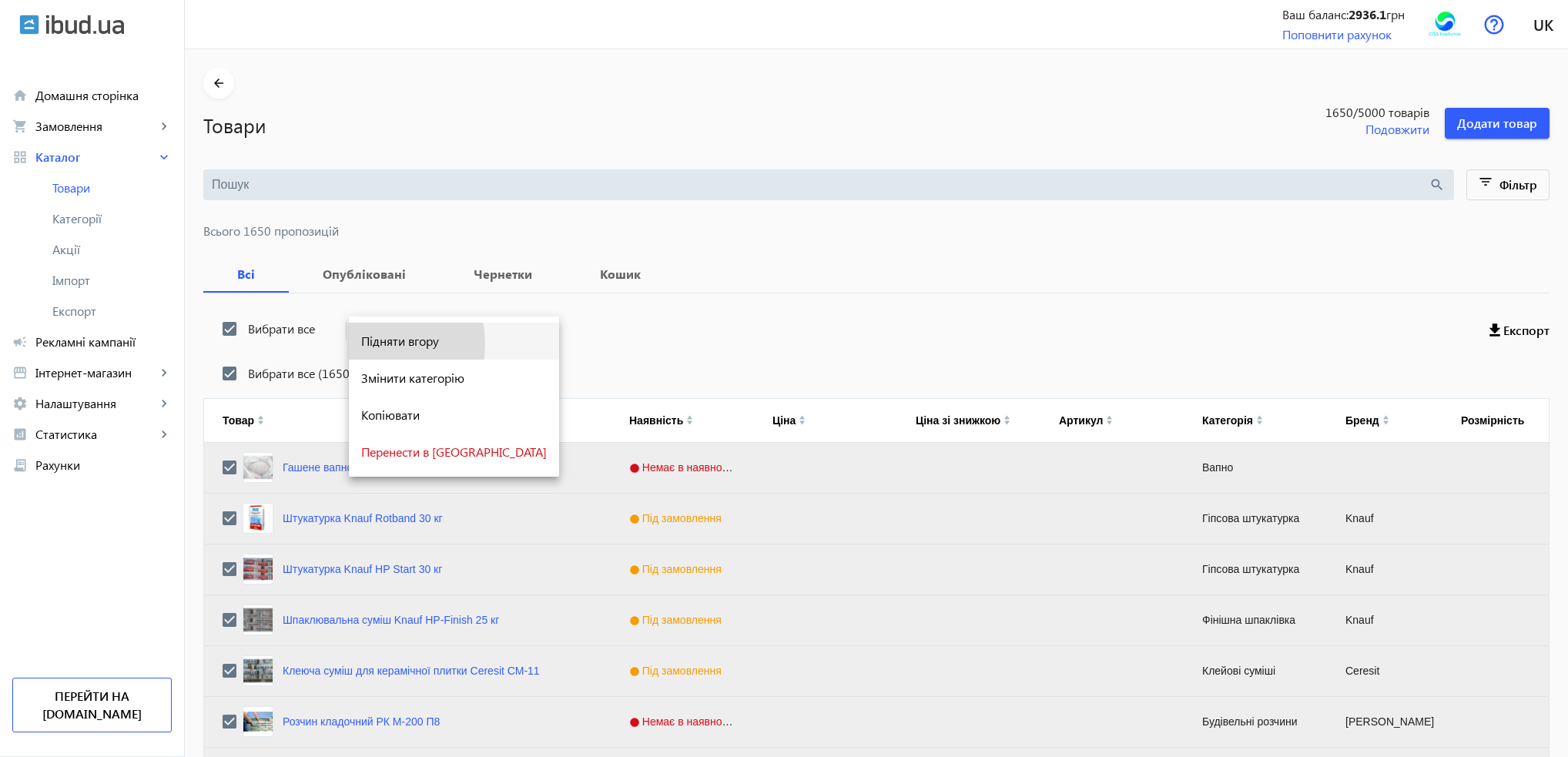
click at [366, 344] on span "Підняти вгору" at bounding box center [453, 341] width 185 height 12
